Goal: Task Accomplishment & Management: Manage account settings

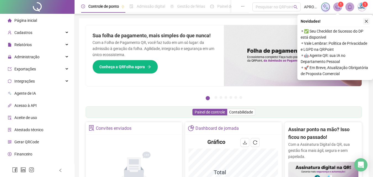
click at [367, 21] on icon "close" at bounding box center [366, 21] width 4 height 4
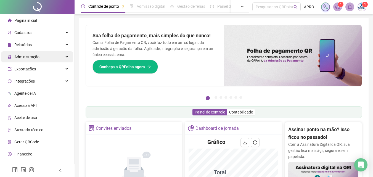
click at [24, 56] on span "Administração" at bounding box center [26, 57] width 25 height 4
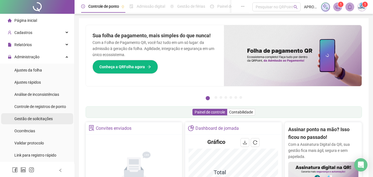
click at [40, 119] on span "Gestão de solicitações" at bounding box center [33, 118] width 38 height 4
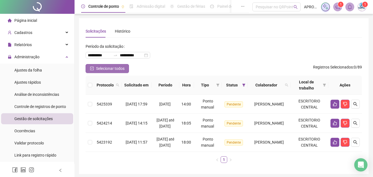
click at [90, 70] on button "Selecionar todos" at bounding box center [107, 68] width 43 height 9
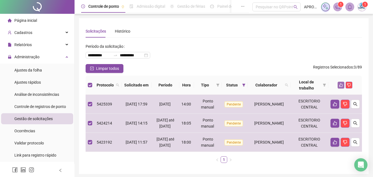
click at [341, 84] on icon "like" at bounding box center [341, 85] width 4 height 4
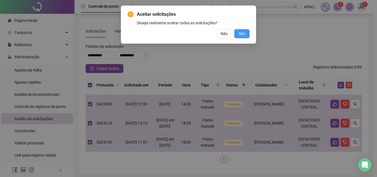
click at [239, 32] on span "Sim" at bounding box center [242, 34] width 6 height 6
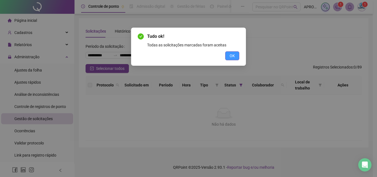
click at [229, 55] on button "OK" at bounding box center [232, 55] width 14 height 9
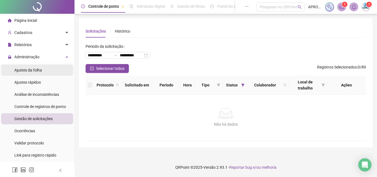
click at [39, 68] on span "Ajustes da folha" at bounding box center [28, 70] width 28 height 4
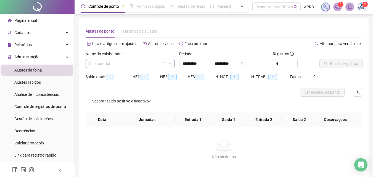
click at [99, 64] on input "search" at bounding box center [128, 63] width 78 height 8
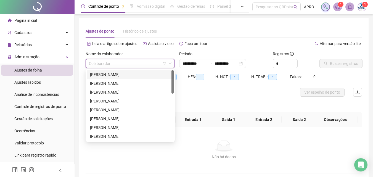
click at [108, 72] on div "[PERSON_NAME]" at bounding box center [130, 75] width 80 height 6
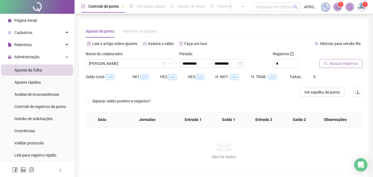
click at [334, 66] on span "Buscar registros" at bounding box center [344, 63] width 28 height 6
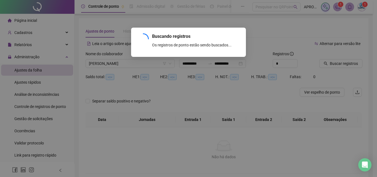
click at [223, 64] on div "Buscando registros Os registros de ponto estão sendo buscados... OK" at bounding box center [188, 88] width 377 height 177
click at [212, 62] on div "Buscando registros Os registros de ponto estão sendo buscados... OK" at bounding box center [188, 88] width 377 height 177
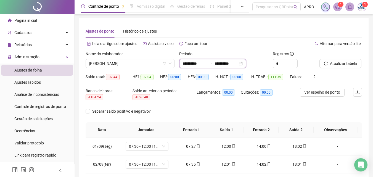
click at [194, 65] on input "**********" at bounding box center [193, 63] width 23 height 6
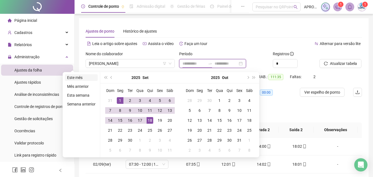
type input "**********"
click at [85, 76] on li "Este mês" at bounding box center [81, 77] width 33 height 7
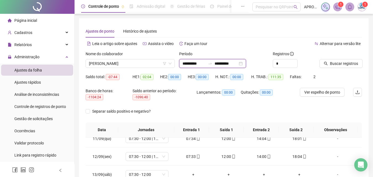
click at [221, 63] on input "**********" at bounding box center [226, 63] width 23 height 6
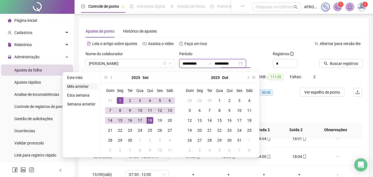
type input "**********"
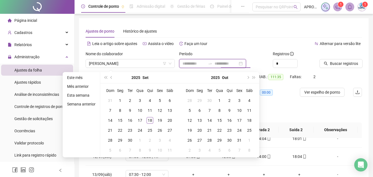
type input "**********"
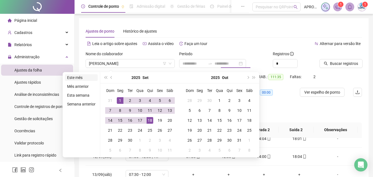
click at [73, 78] on li "Este mês" at bounding box center [81, 77] width 33 height 7
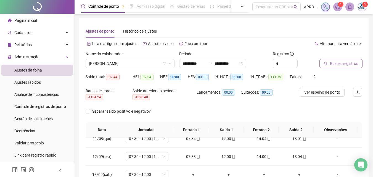
click at [338, 63] on span "Buscar registros" at bounding box center [344, 63] width 28 height 6
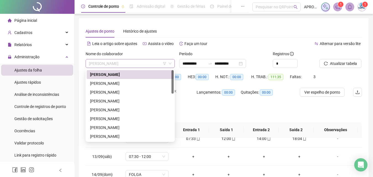
click at [116, 65] on span "[PERSON_NAME]" at bounding box center [130, 63] width 83 height 8
click at [145, 81] on div "[PERSON_NAME]" at bounding box center [130, 83] width 80 height 6
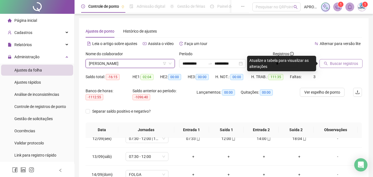
click at [338, 65] on span "Buscar registros" at bounding box center [344, 63] width 28 height 6
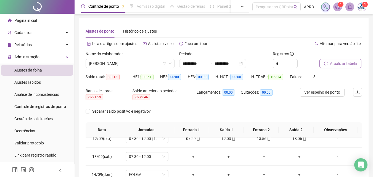
scroll to position [108, 0]
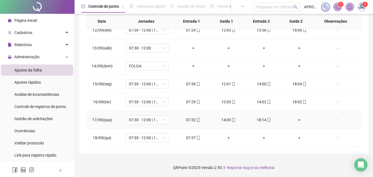
click at [297, 119] on div "+" at bounding box center [299, 120] width 27 height 6
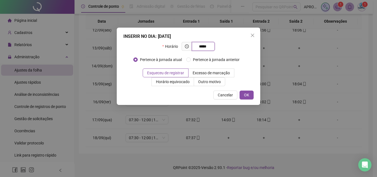
type input "*****"
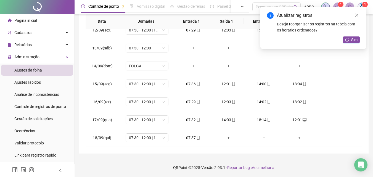
click at [355, 34] on div "Atualizar registros Deseja reorganizar os registros na tabela com os horários o…" at bounding box center [313, 28] width 106 height 42
click at [355, 37] on span "Sim" at bounding box center [354, 40] width 6 height 6
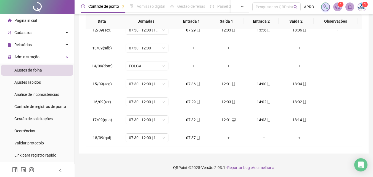
scroll to position [0, 0]
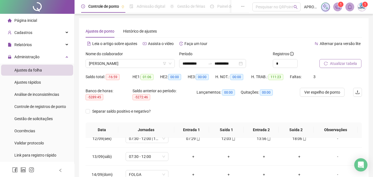
click at [339, 63] on span "Atualizar tabela" at bounding box center [343, 63] width 27 height 6
click at [116, 60] on span "[PERSON_NAME]" at bounding box center [130, 63] width 83 height 8
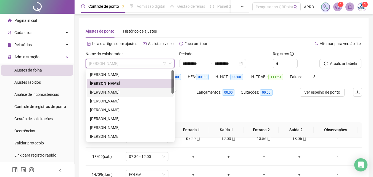
click at [125, 91] on div "[PERSON_NAME]" at bounding box center [130, 92] width 80 height 6
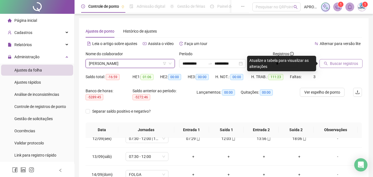
click at [341, 67] on button "Buscar registros" at bounding box center [340, 63] width 43 height 9
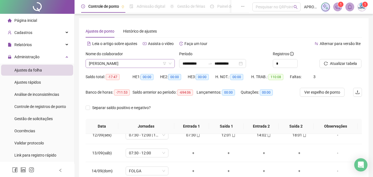
click at [118, 61] on span "[PERSON_NAME]" at bounding box center [130, 63] width 83 height 8
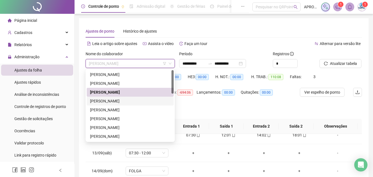
click at [128, 100] on div "[PERSON_NAME]" at bounding box center [130, 101] width 80 height 6
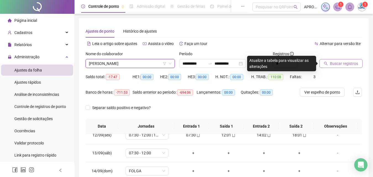
click at [337, 64] on span "Buscar registros" at bounding box center [344, 63] width 28 height 6
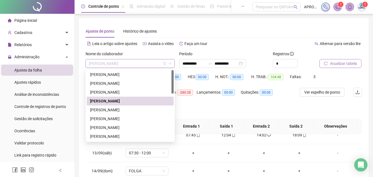
click at [95, 61] on span "[PERSON_NAME]" at bounding box center [130, 63] width 83 height 8
click at [128, 109] on div "[PERSON_NAME]" at bounding box center [130, 110] width 80 height 6
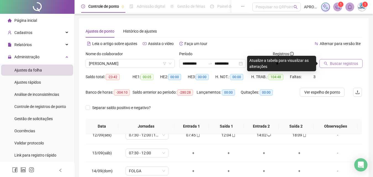
click at [346, 66] on span "Buscar registros" at bounding box center [344, 63] width 28 height 6
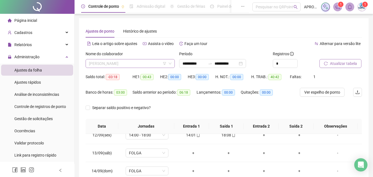
click at [134, 60] on span "[PERSON_NAME]" at bounding box center [130, 63] width 83 height 8
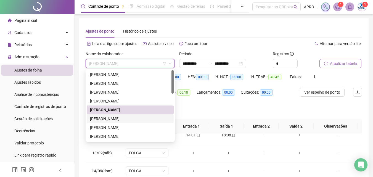
click at [141, 116] on div "[PERSON_NAME]" at bounding box center [130, 119] width 80 height 6
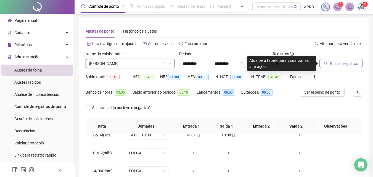
click at [353, 64] on span "Buscar registros" at bounding box center [344, 63] width 28 height 6
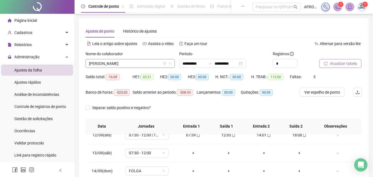
click at [104, 65] on span "[PERSON_NAME]" at bounding box center [130, 63] width 83 height 8
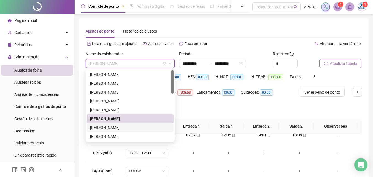
click at [120, 125] on div "[PERSON_NAME]" at bounding box center [130, 128] width 80 height 6
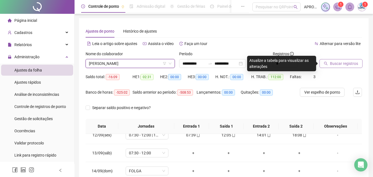
click at [353, 62] on span "Buscar registros" at bounding box center [344, 63] width 28 height 6
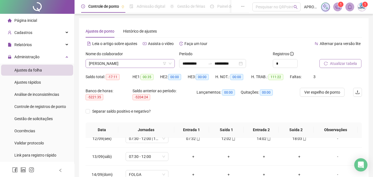
click at [99, 60] on span "[PERSON_NAME]" at bounding box center [130, 63] width 83 height 8
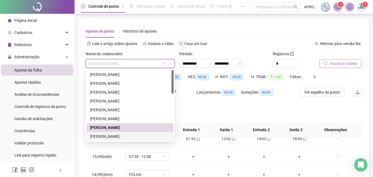
click at [125, 134] on div "[PERSON_NAME]" at bounding box center [130, 136] width 80 height 6
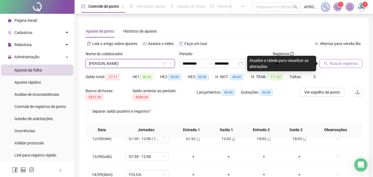
click at [334, 62] on span "Buscar registros" at bounding box center [344, 63] width 28 height 6
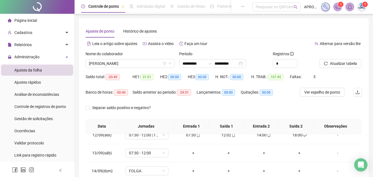
scroll to position [105, 0]
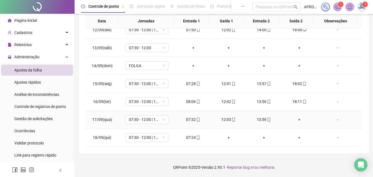
click at [295, 118] on div "+" at bounding box center [299, 119] width 27 height 6
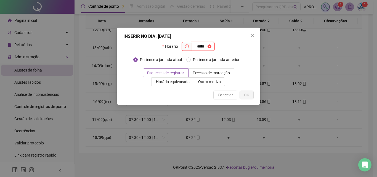
type input "*****"
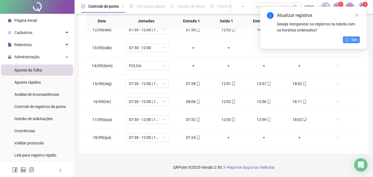
click at [349, 37] on button "Sim" at bounding box center [351, 39] width 17 height 7
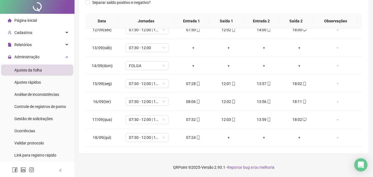
scroll to position [0, 0]
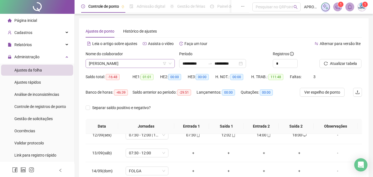
click at [118, 61] on span "[PERSON_NAME]" at bounding box center [130, 63] width 83 height 8
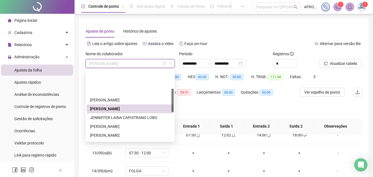
scroll to position [55, 0]
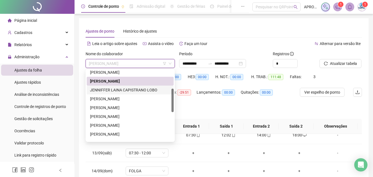
click at [138, 91] on div "JENNIFFER LAINA CAPISTRANO LOBO" at bounding box center [130, 90] width 80 height 6
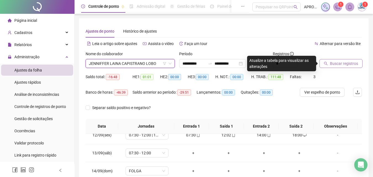
click at [345, 62] on span "Buscar registros" at bounding box center [344, 63] width 28 height 6
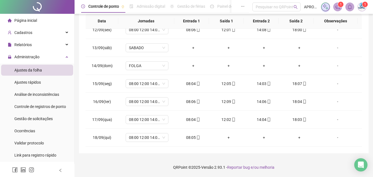
scroll to position [0, 0]
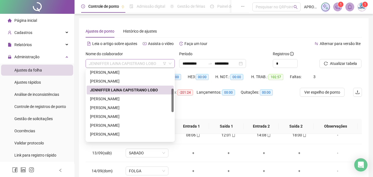
click at [130, 63] on span "JENNIFFER LAINA CAPISTRANO LOBO" at bounding box center [130, 63] width 83 height 8
click at [127, 98] on div "[PERSON_NAME]" at bounding box center [130, 99] width 80 height 6
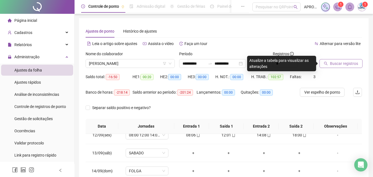
click at [327, 66] on button "Buscar registros" at bounding box center [340, 63] width 43 height 9
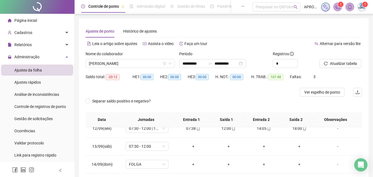
click at [126, 59] on div "Nome do colaborador" at bounding box center [130, 55] width 89 height 8
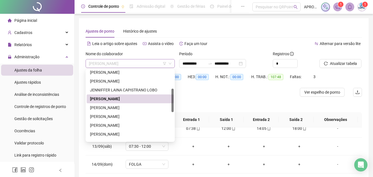
click at [126, 62] on span "[PERSON_NAME]" at bounding box center [130, 63] width 83 height 8
click at [132, 108] on div "[PERSON_NAME]" at bounding box center [130, 108] width 80 height 6
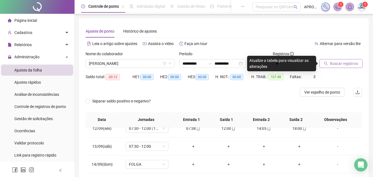
click at [350, 61] on span "Buscar registros" at bounding box center [344, 63] width 28 height 6
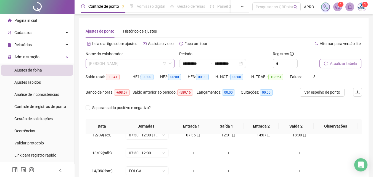
click at [129, 61] on span "[PERSON_NAME]" at bounding box center [130, 63] width 83 height 8
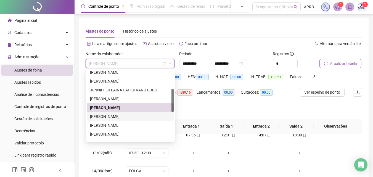
click at [128, 113] on div "[PERSON_NAME]" at bounding box center [130, 116] width 87 height 9
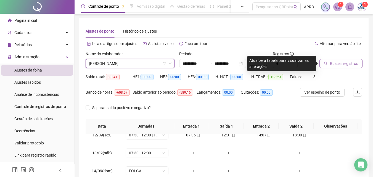
click at [342, 63] on span "Buscar registros" at bounding box center [344, 63] width 28 height 6
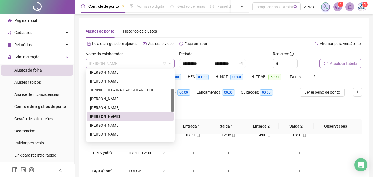
click at [118, 62] on span "[PERSON_NAME]" at bounding box center [130, 63] width 83 height 8
click at [128, 125] on div "[PERSON_NAME]" at bounding box center [130, 125] width 80 height 6
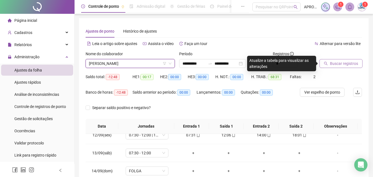
click at [337, 64] on span "Buscar registros" at bounding box center [344, 63] width 28 height 6
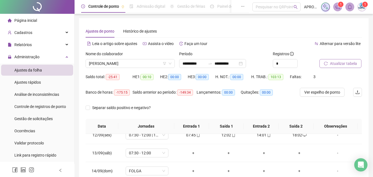
scroll to position [105, 0]
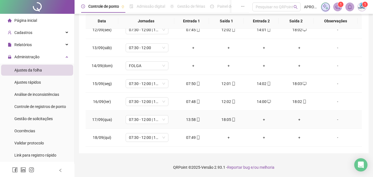
click at [335, 119] on div "-" at bounding box center [337, 119] width 33 height 6
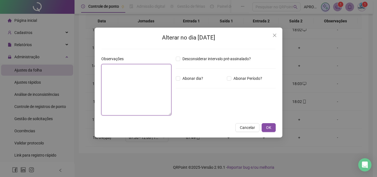
click at [114, 71] on textarea at bounding box center [136, 89] width 70 height 51
type textarea "****"
type textarea "*"
type textarea "**********"
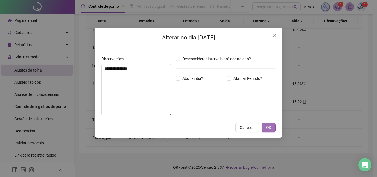
click at [273, 129] on button "OK" at bounding box center [269, 127] width 14 height 9
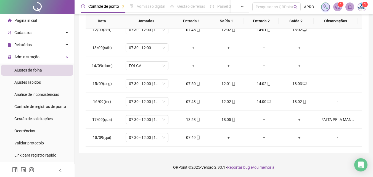
scroll to position [0, 0]
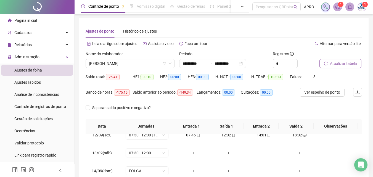
click at [347, 63] on span "Atualizar tabela" at bounding box center [343, 63] width 27 height 6
click at [134, 61] on span "[PERSON_NAME]" at bounding box center [130, 63] width 83 height 8
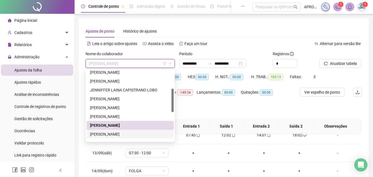
click at [147, 132] on div "[PERSON_NAME]" at bounding box center [130, 134] width 80 height 6
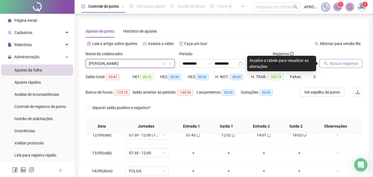
click at [343, 65] on span "Buscar registros" at bounding box center [344, 63] width 28 height 6
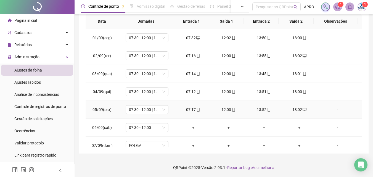
scroll to position [205, 0]
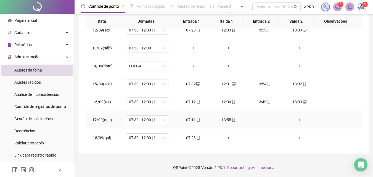
click at [262, 119] on div "+" at bounding box center [264, 120] width 27 height 6
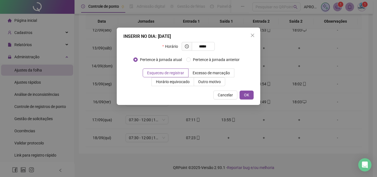
type input "*****"
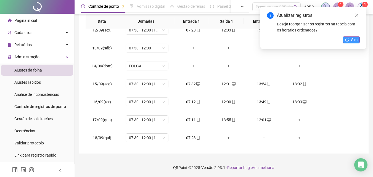
click at [344, 39] on button "Sim" at bounding box center [351, 39] width 17 height 7
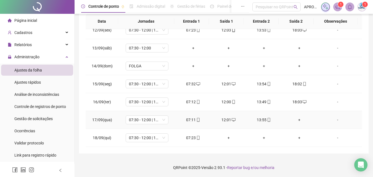
click at [295, 120] on div "+" at bounding box center [299, 120] width 27 height 6
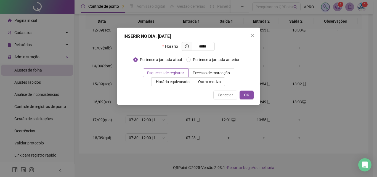
type input "*****"
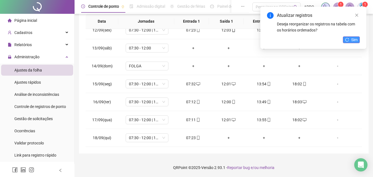
click at [353, 39] on span "Sim" at bounding box center [354, 40] width 6 height 6
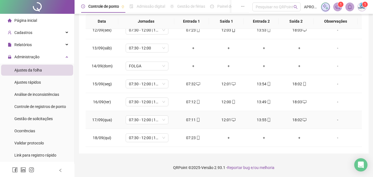
click at [196, 120] on icon "mobile" at bounding box center [198, 120] width 4 height 4
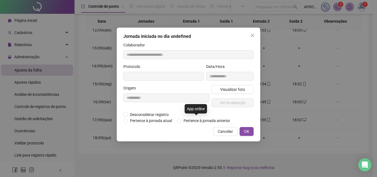
type input "**********"
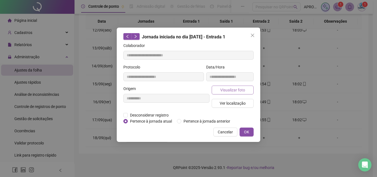
click at [232, 89] on span "Visualizar foto" at bounding box center [232, 90] width 25 height 6
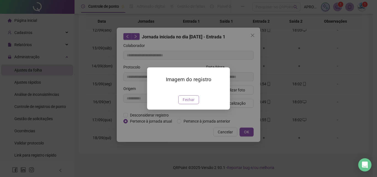
click at [189, 103] on span "Fechar" at bounding box center [189, 100] width 12 height 6
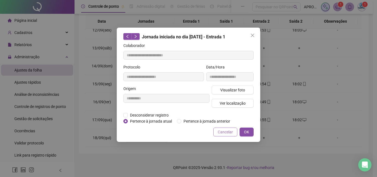
click at [231, 129] on span "Cancelar" at bounding box center [225, 132] width 15 height 6
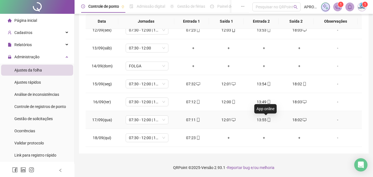
click at [267, 118] on icon "mobile" at bounding box center [269, 120] width 4 height 4
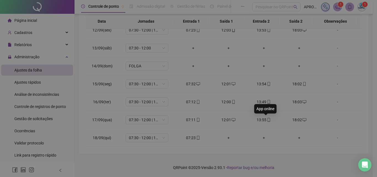
type input "**********"
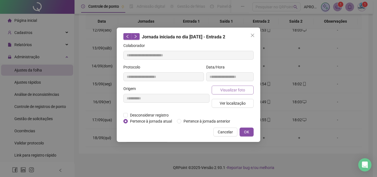
click at [230, 89] on span "Visualizar foto" at bounding box center [232, 90] width 25 height 6
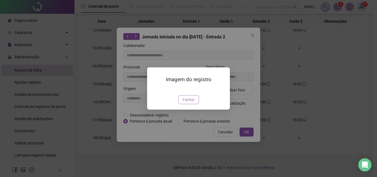
click at [186, 103] on span "Fechar" at bounding box center [189, 100] width 12 height 6
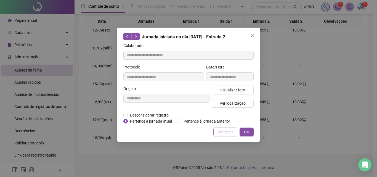
click at [228, 135] on button "Cancelar" at bounding box center [225, 132] width 24 height 9
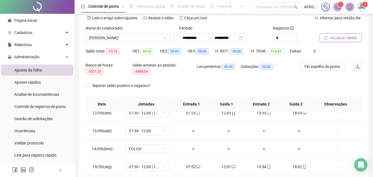
scroll to position [0, 0]
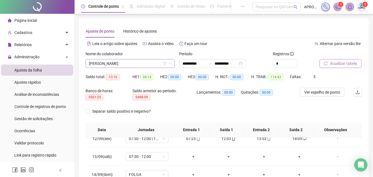
click at [122, 60] on span "[PERSON_NAME]" at bounding box center [130, 63] width 83 height 8
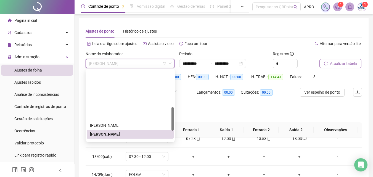
scroll to position [110, 0]
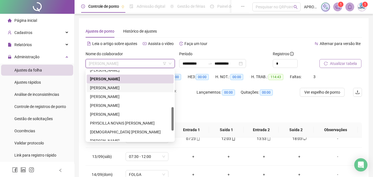
click at [126, 88] on div "[PERSON_NAME]" at bounding box center [130, 88] width 80 height 6
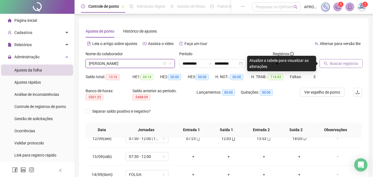
click at [338, 63] on span "Buscar registros" at bounding box center [344, 63] width 28 height 6
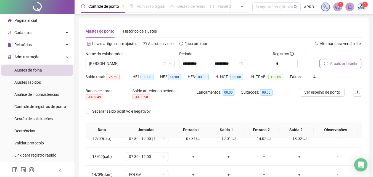
scroll to position [108, 0]
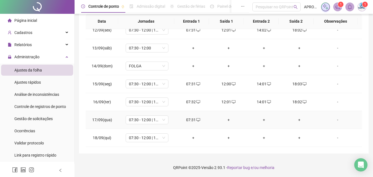
click at [227, 118] on div "+" at bounding box center [228, 120] width 27 height 6
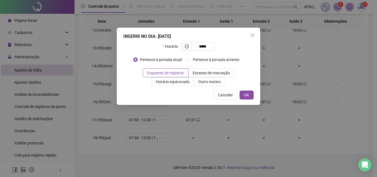
type input "*****"
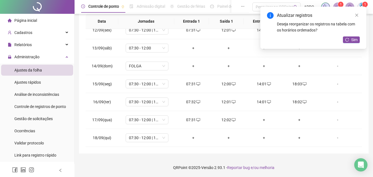
click at [353, 36] on div "Atualizar registros Deseja reorganizar os registros na tabela com os horários o…" at bounding box center [313, 28] width 106 height 42
click at [353, 38] on span "Sim" at bounding box center [354, 40] width 6 height 6
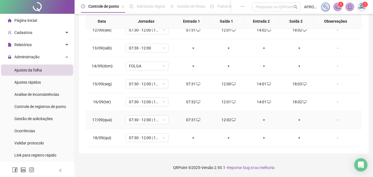
click at [260, 118] on div "+" at bounding box center [264, 120] width 27 height 6
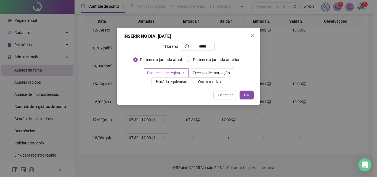
type input "*****"
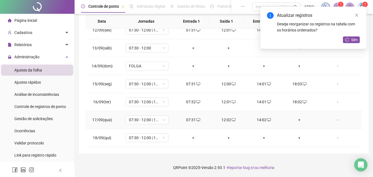
click at [296, 118] on div "+" at bounding box center [299, 120] width 27 height 6
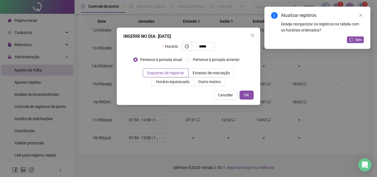
type input "*****"
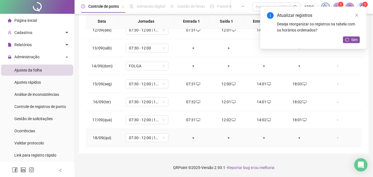
click at [191, 137] on div "+" at bounding box center [193, 138] width 27 height 6
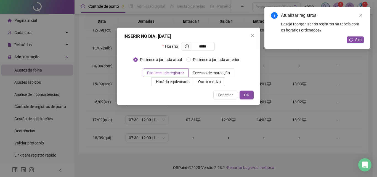
type input "*****"
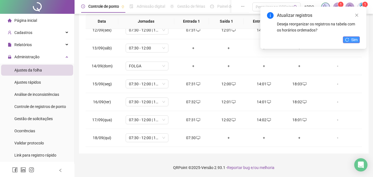
click at [354, 41] on span "Sim" at bounding box center [354, 40] width 6 height 6
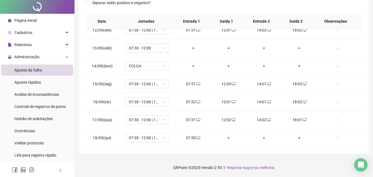
scroll to position [0, 0]
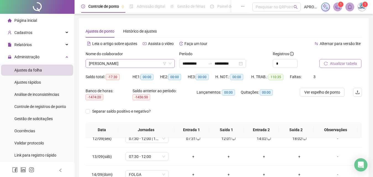
click at [129, 62] on span "[PERSON_NAME]" at bounding box center [130, 63] width 83 height 8
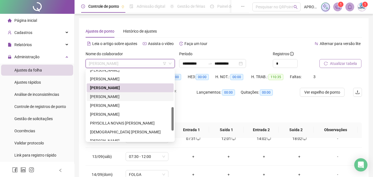
click at [125, 95] on div "[PERSON_NAME]" at bounding box center [130, 97] width 80 height 6
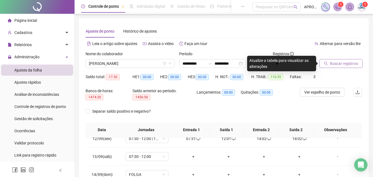
click at [337, 63] on span "Buscar registros" at bounding box center [344, 63] width 28 height 6
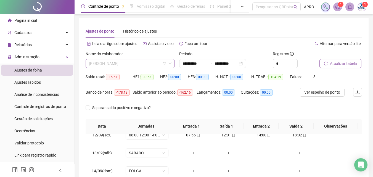
click at [109, 62] on span "[PERSON_NAME]" at bounding box center [130, 63] width 83 height 8
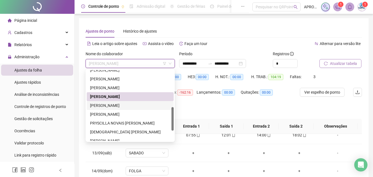
click at [132, 103] on div "[PERSON_NAME]" at bounding box center [130, 105] width 80 height 6
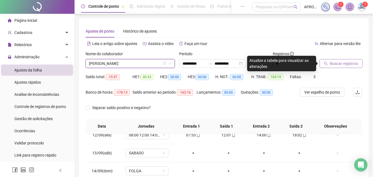
click at [343, 59] on button "Buscar registros" at bounding box center [340, 63] width 43 height 9
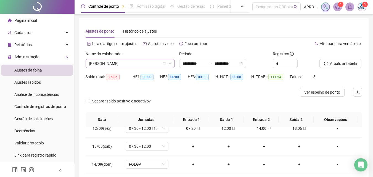
click at [112, 61] on span "[PERSON_NAME]" at bounding box center [130, 63] width 83 height 8
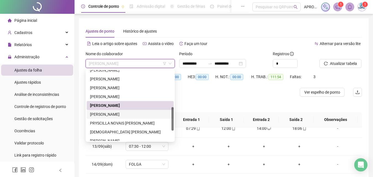
click at [127, 113] on div "[PERSON_NAME]" at bounding box center [130, 114] width 80 height 6
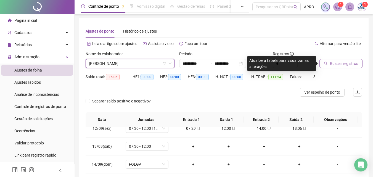
click at [352, 61] on span "Buscar registros" at bounding box center [344, 63] width 28 height 6
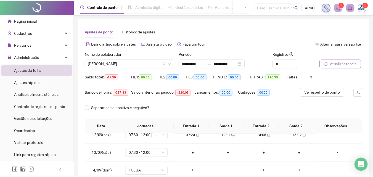
scroll to position [105, 0]
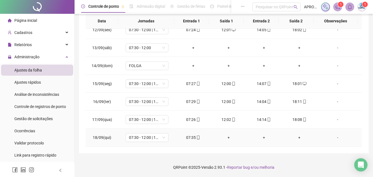
click at [197, 137] on icon "mobile" at bounding box center [198, 138] width 4 height 4
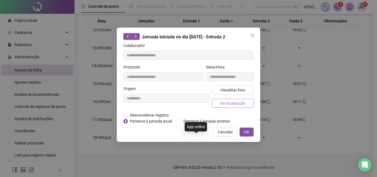
type input "**********"
click at [223, 88] on span "Visualizar foto" at bounding box center [232, 90] width 25 height 6
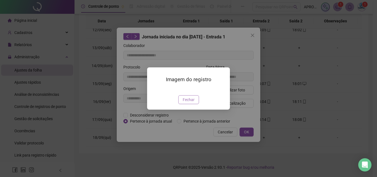
click at [193, 103] on span "Fechar" at bounding box center [189, 100] width 12 height 6
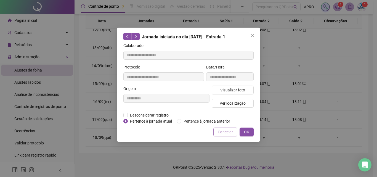
click at [232, 130] on span "Cancelar" at bounding box center [225, 132] width 15 height 6
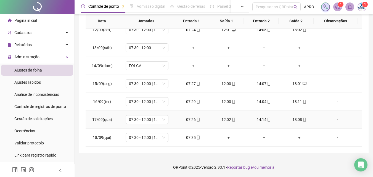
click at [303, 118] on icon "mobile" at bounding box center [305, 120] width 4 height 4
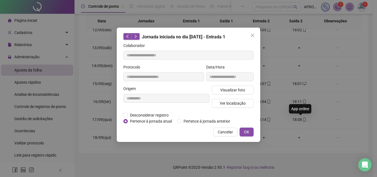
type input "**********"
click at [249, 86] on button "Visualizar foto" at bounding box center [233, 90] width 42 height 9
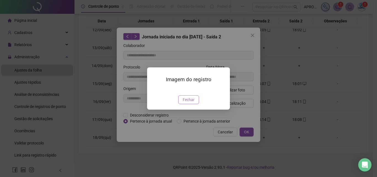
click at [188, 103] on span "Fechar" at bounding box center [189, 100] width 12 height 6
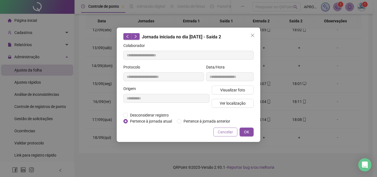
click at [230, 129] on span "Cancelar" at bounding box center [225, 132] width 15 height 6
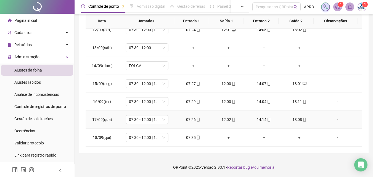
click at [267, 118] on icon "mobile" at bounding box center [269, 120] width 4 height 4
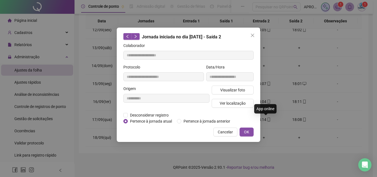
type input "**********"
click at [239, 87] on span "Visualizar foto" at bounding box center [232, 90] width 25 height 6
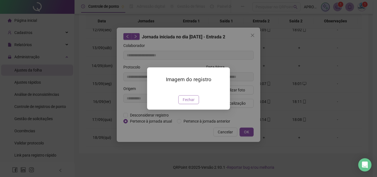
click at [189, 103] on span "Fechar" at bounding box center [189, 100] width 12 height 6
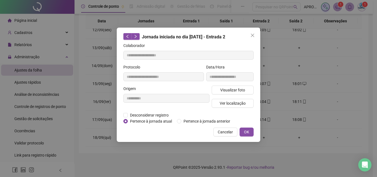
click at [228, 134] on span "Cancelar" at bounding box center [225, 132] width 15 height 6
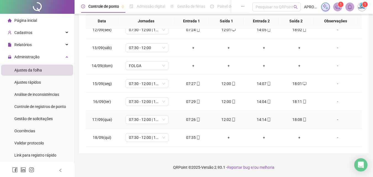
click at [196, 117] on span at bounding box center [198, 119] width 4 height 4
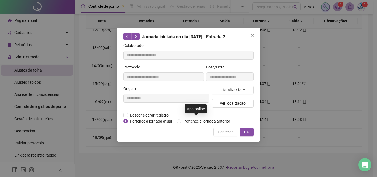
type input "**********"
click at [233, 88] on span "Visualizar foto" at bounding box center [232, 90] width 25 height 6
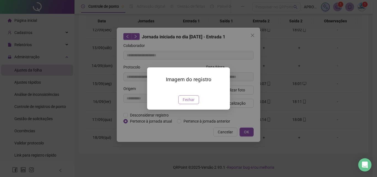
click at [186, 103] on span "Fechar" at bounding box center [189, 100] width 12 height 6
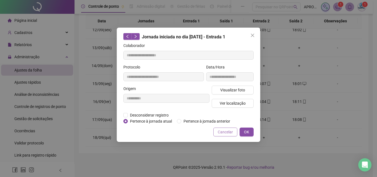
click at [233, 131] on span "Cancelar" at bounding box center [225, 132] width 15 height 6
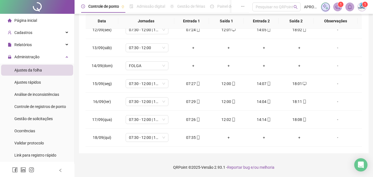
scroll to position [0, 0]
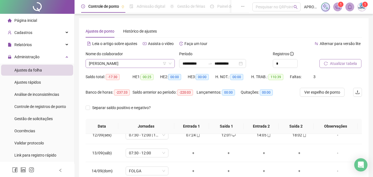
click at [136, 65] on span "[PERSON_NAME]" at bounding box center [130, 63] width 83 height 8
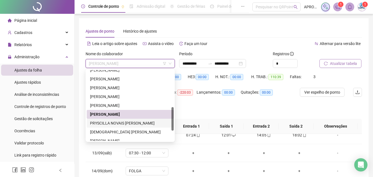
click at [140, 123] on div "PRYSCILLA NOVAIS [PERSON_NAME]" at bounding box center [130, 123] width 80 height 6
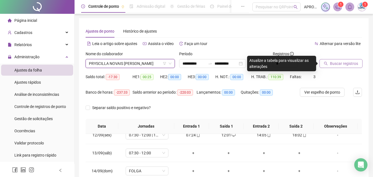
click at [336, 56] on div at bounding box center [333, 55] width 29 height 8
click at [332, 65] on span "Buscar registros" at bounding box center [344, 63] width 28 height 6
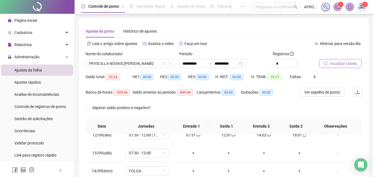
scroll to position [105, 0]
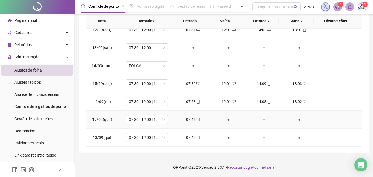
click at [227, 120] on div "+" at bounding box center [228, 119] width 27 height 6
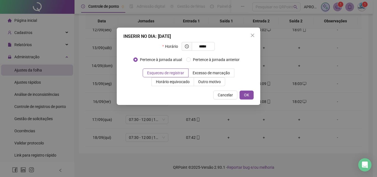
type input "*****"
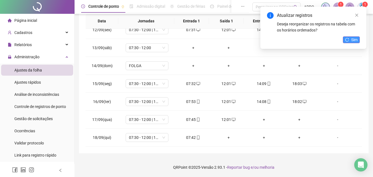
click at [347, 37] on button "Sim" at bounding box center [351, 39] width 17 height 7
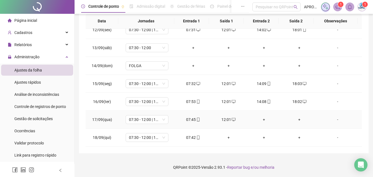
click at [262, 118] on div "+" at bounding box center [264, 119] width 27 height 6
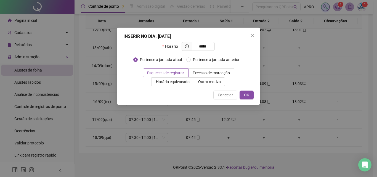
type input "*****"
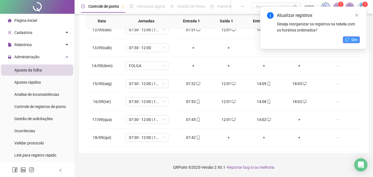
click at [349, 40] on button "Sim" at bounding box center [351, 39] width 17 height 7
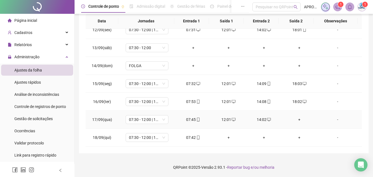
click at [295, 120] on div "+" at bounding box center [299, 119] width 27 height 6
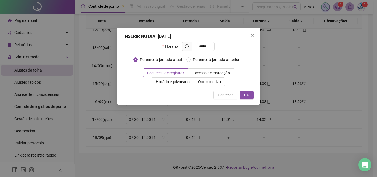
type input "*****"
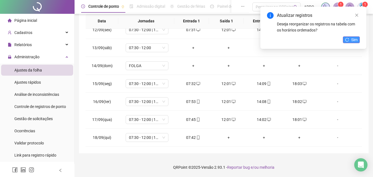
click at [347, 37] on button "Sim" at bounding box center [351, 39] width 17 height 7
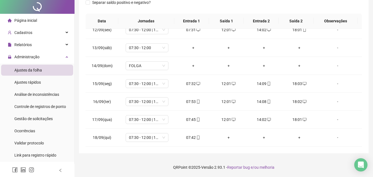
scroll to position [0, 0]
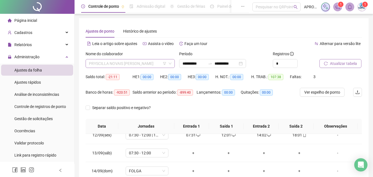
click at [127, 64] on span "PRYSCILLA NOVAIS [PERSON_NAME]" at bounding box center [130, 63] width 83 height 8
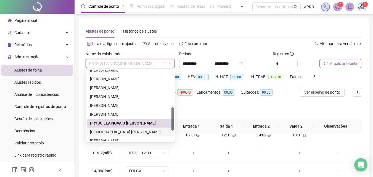
click at [151, 128] on div "[DEMOGRAPHIC_DATA] [PERSON_NAME]" at bounding box center [130, 132] width 87 height 9
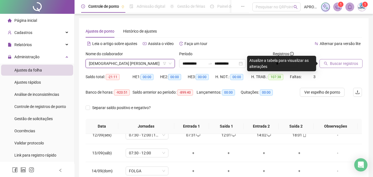
click at [331, 64] on span "Buscar registros" at bounding box center [344, 63] width 28 height 6
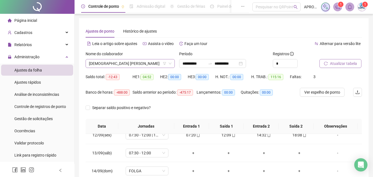
click at [137, 60] on span "[DEMOGRAPHIC_DATA] [PERSON_NAME]" at bounding box center [130, 63] width 83 height 8
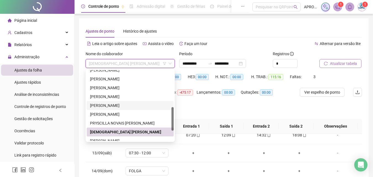
scroll to position [138, 0]
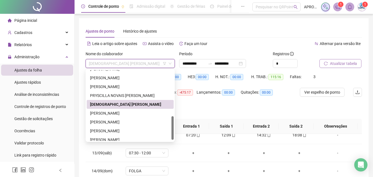
click at [145, 108] on div "[DEMOGRAPHIC_DATA] [PERSON_NAME]" at bounding box center [130, 104] width 87 height 9
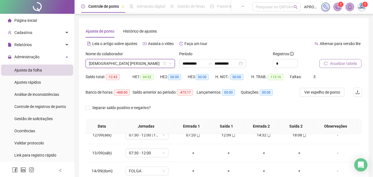
click at [146, 67] on span "[DEMOGRAPHIC_DATA] [PERSON_NAME]" at bounding box center [130, 63] width 83 height 8
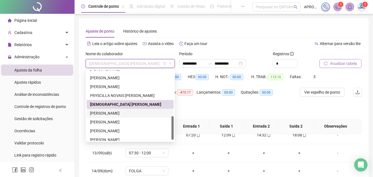
drag, startPoint x: 134, startPoint y: 111, endPoint x: 137, endPoint y: 111, distance: 3.3
click at [134, 111] on div "[PERSON_NAME]" at bounding box center [130, 113] width 80 height 6
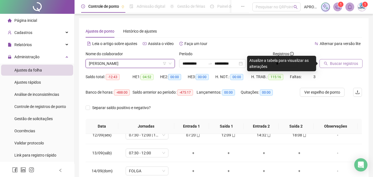
click at [328, 63] on button "Buscar registros" at bounding box center [340, 63] width 43 height 9
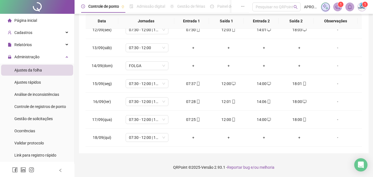
scroll to position [0, 0]
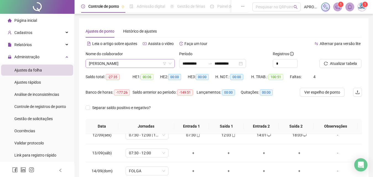
click at [107, 62] on span "[PERSON_NAME]" at bounding box center [130, 63] width 83 height 8
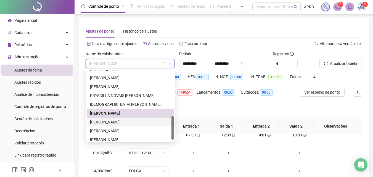
click at [125, 121] on div "[PERSON_NAME]" at bounding box center [130, 122] width 80 height 6
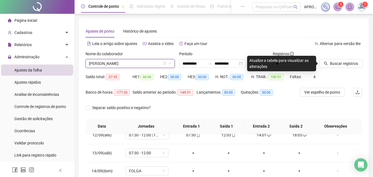
click at [333, 57] on div at bounding box center [333, 55] width 29 height 8
click at [332, 62] on span "Buscar registros" at bounding box center [344, 63] width 28 height 6
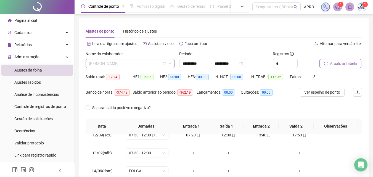
click at [112, 64] on span "[PERSON_NAME]" at bounding box center [130, 63] width 83 height 8
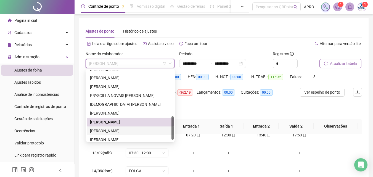
click at [129, 131] on div "[PERSON_NAME]" at bounding box center [130, 131] width 80 height 6
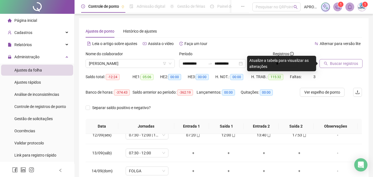
click at [346, 62] on span "Buscar registros" at bounding box center [344, 63] width 28 height 6
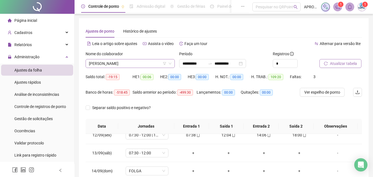
click at [99, 65] on span "[PERSON_NAME]" at bounding box center [130, 63] width 83 height 8
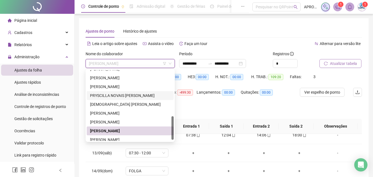
scroll to position [141, 0]
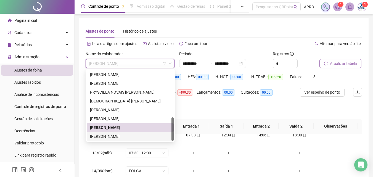
click at [137, 134] on div "[PERSON_NAME]" at bounding box center [130, 136] width 80 height 6
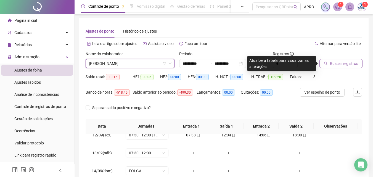
click at [349, 61] on span "Buscar registros" at bounding box center [344, 63] width 28 height 6
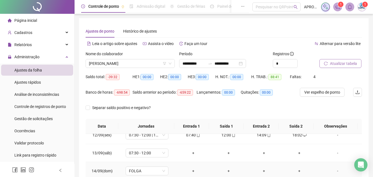
scroll to position [105, 0]
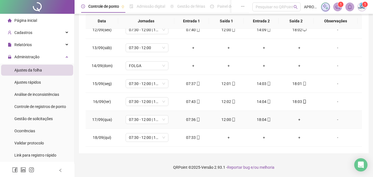
click at [296, 119] on div "+" at bounding box center [299, 119] width 27 height 6
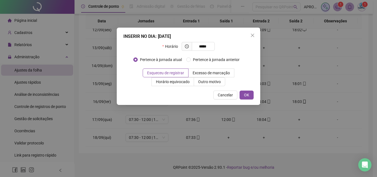
type input "*****"
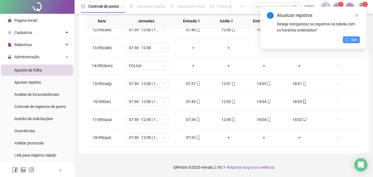
click at [346, 42] on button "Sim" at bounding box center [351, 39] width 17 height 7
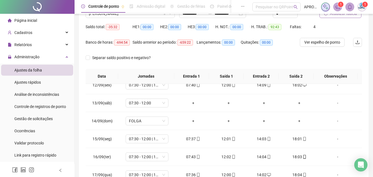
scroll to position [95, 0]
